Goal: Transaction & Acquisition: Purchase product/service

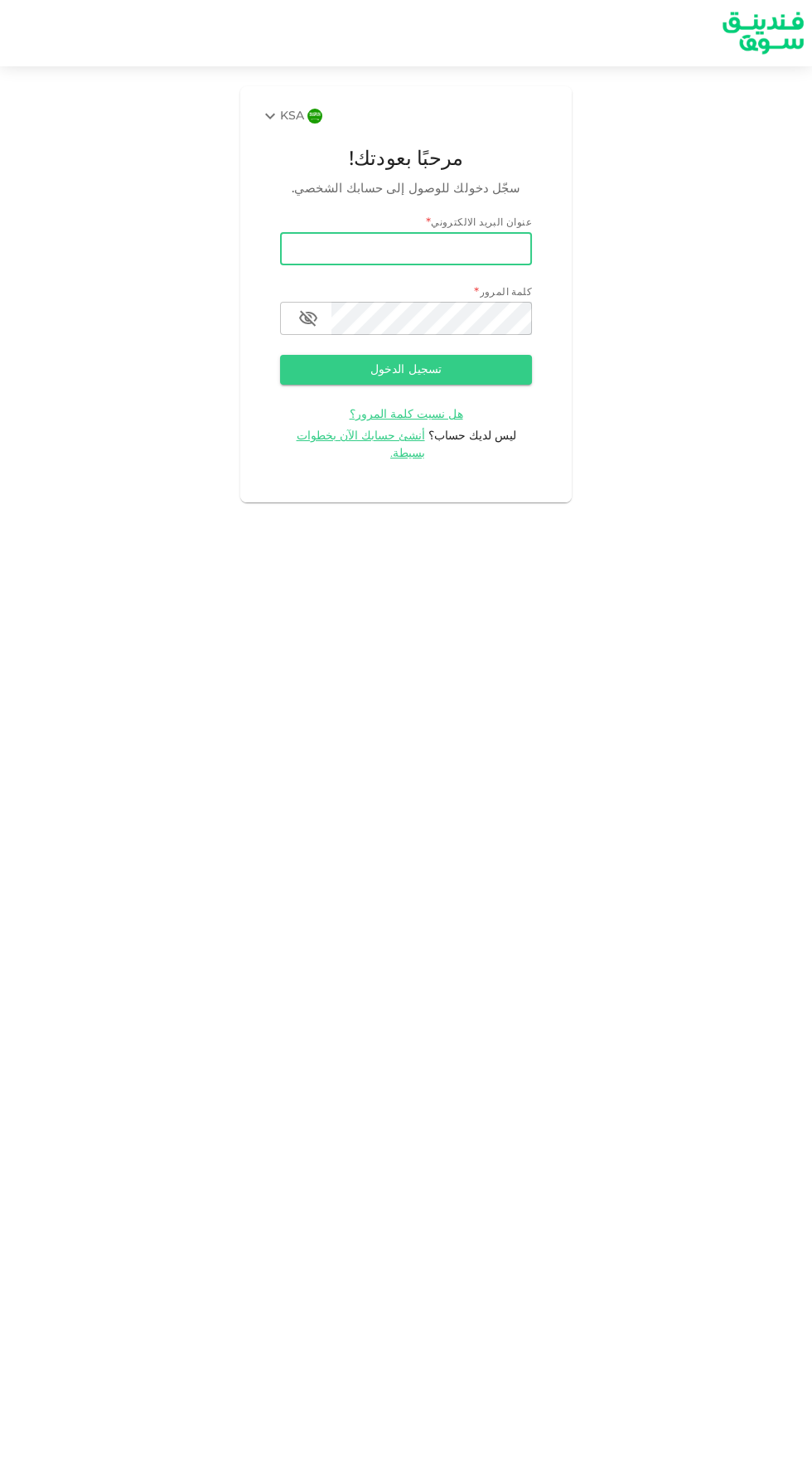
click at [483, 249] on input "email" at bounding box center [406, 249] width 252 height 33
type input "[EMAIL_ADDRESS][DOMAIN_NAME]"
click at [280, 355] on button "تسجيل الدخول" at bounding box center [406, 369] width 252 height 29
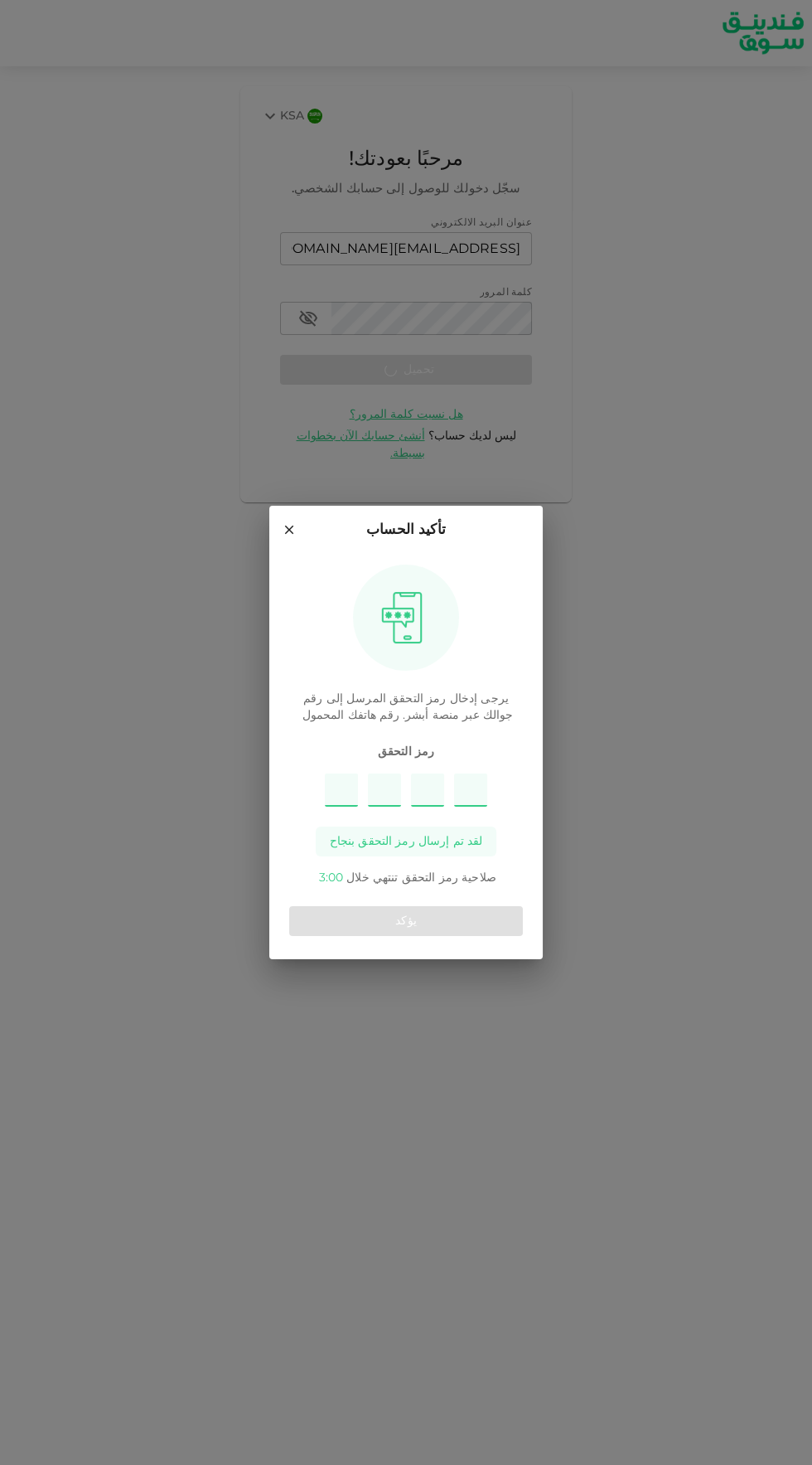
click at [339, 792] on input "Please enter OTP character 1" at bounding box center [341, 789] width 33 height 33
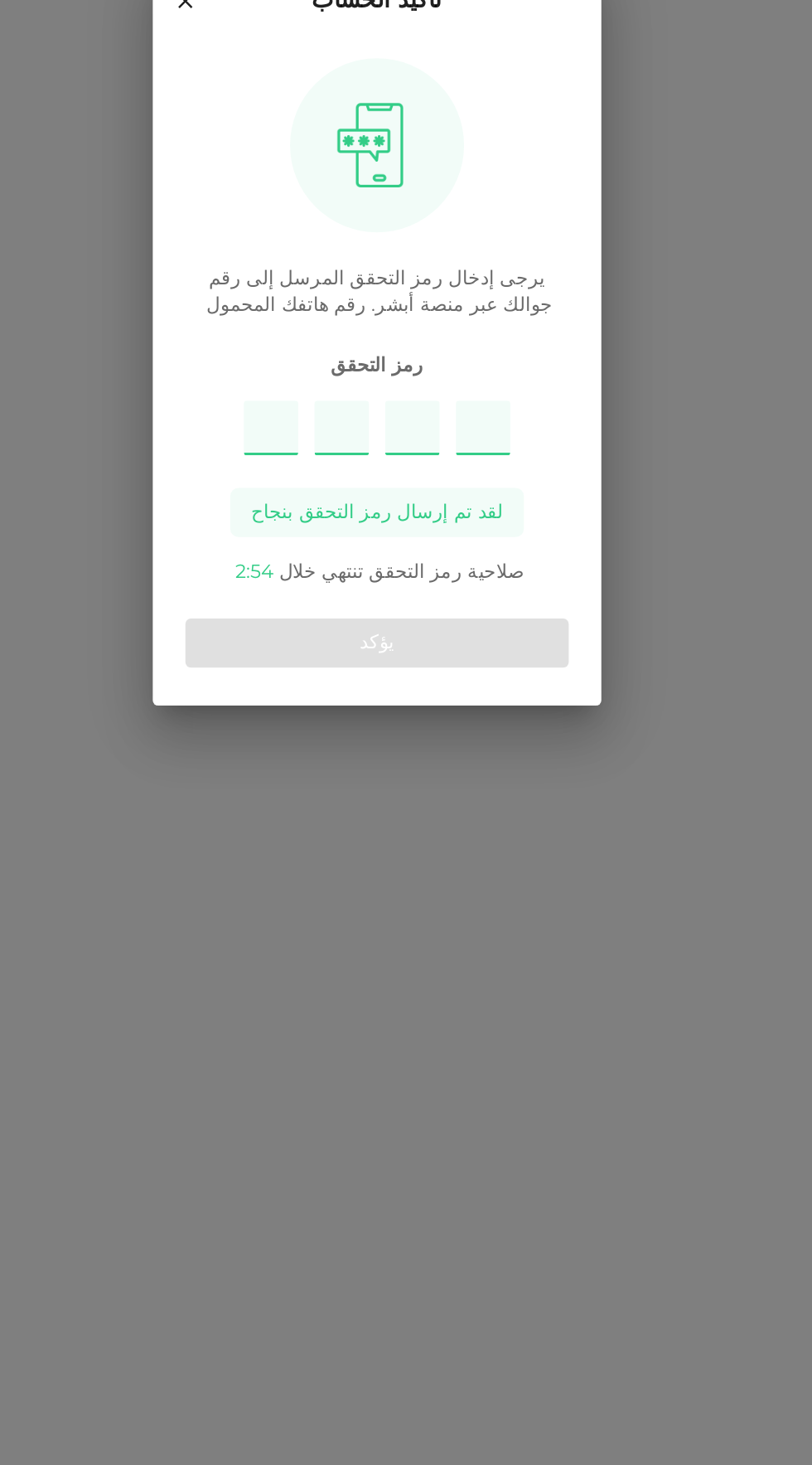
type input "6"
type input "8"
type input "5"
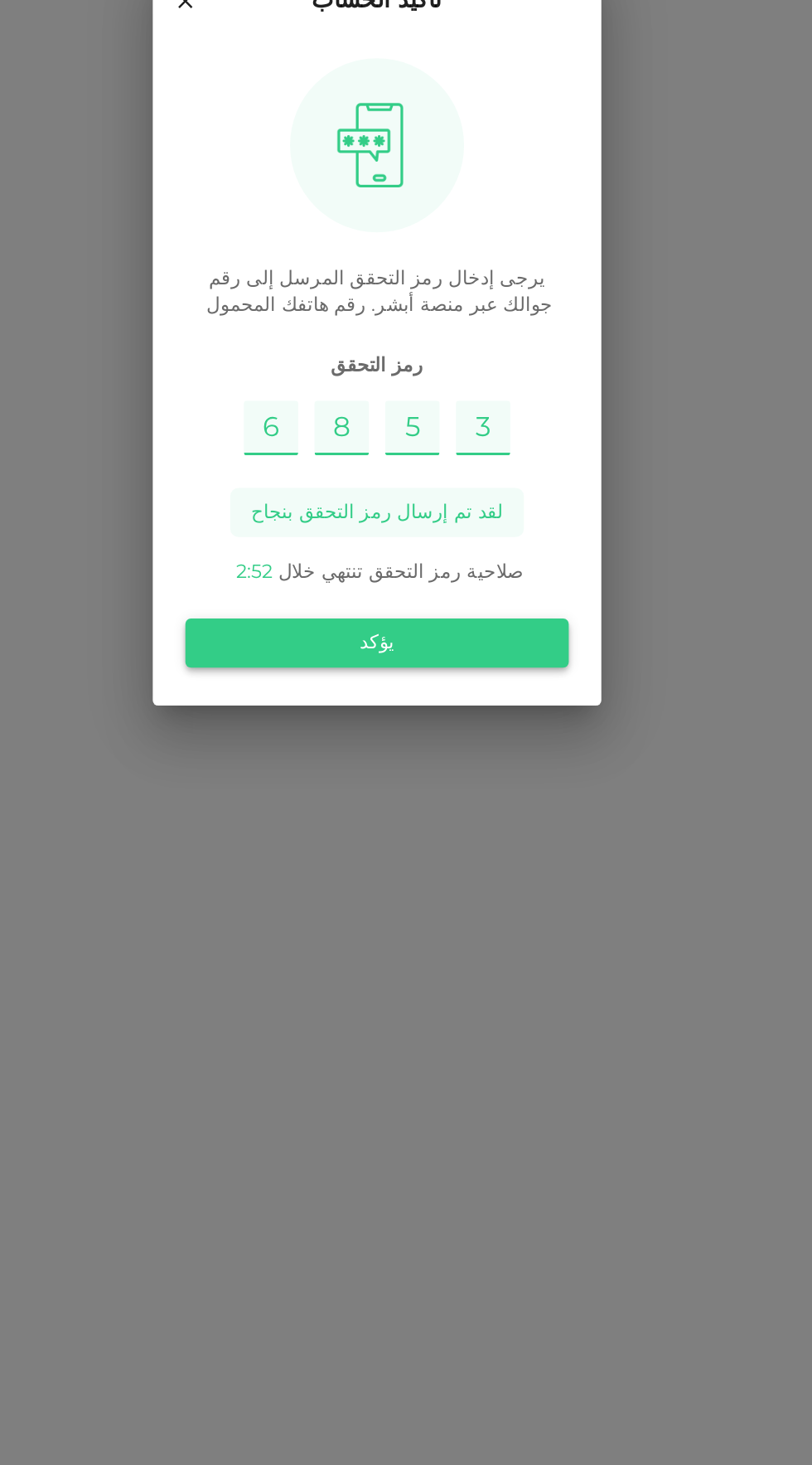
type input "3"
click at [507, 924] on button "يؤكد" at bounding box center [406, 920] width 233 height 29
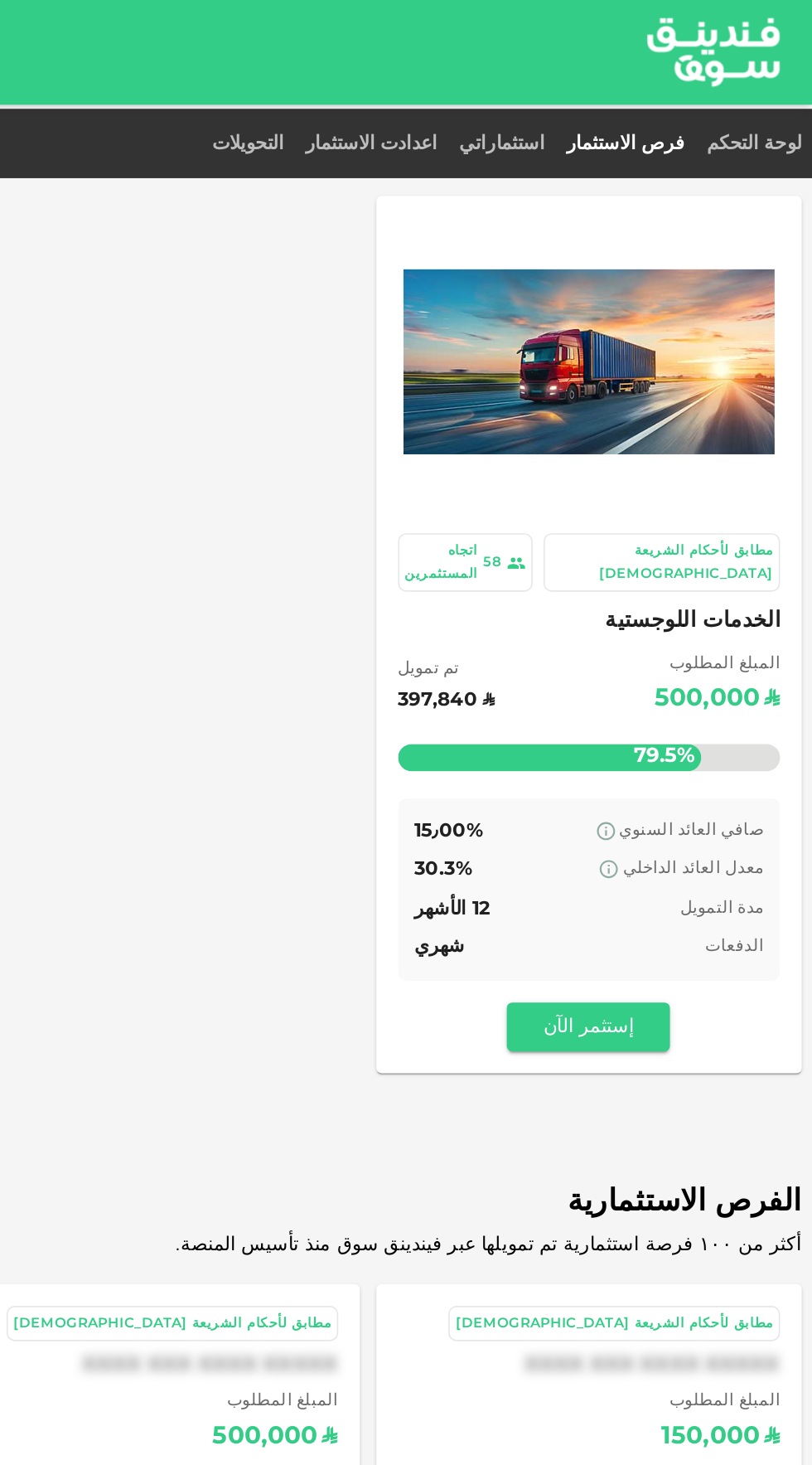
click at [660, 520] on div "معدل العائد الداخلي 30.3%" at bounding box center [675, 530] width 213 height 21
